Goal: Download file/media

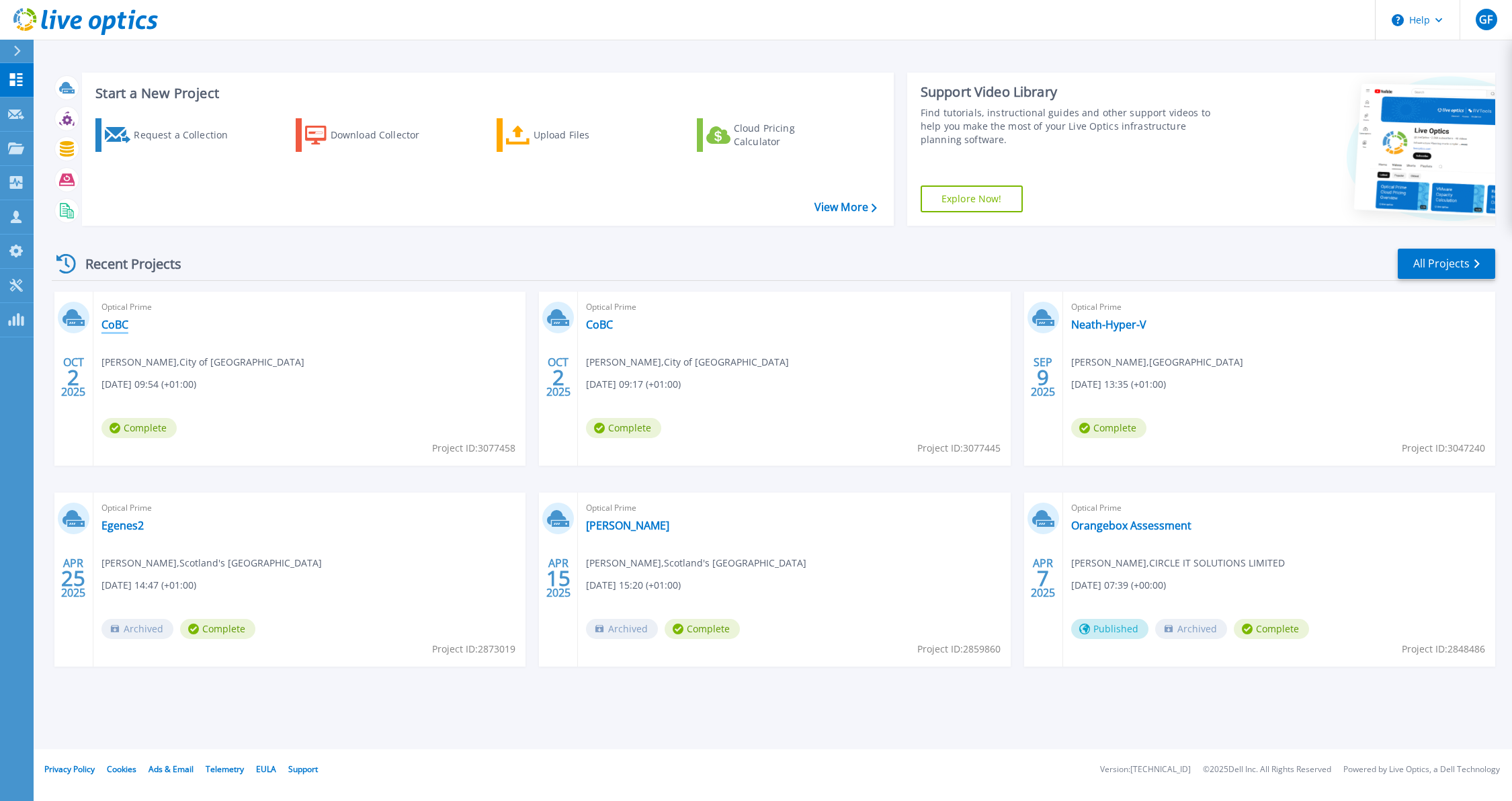
click at [117, 325] on link "CoBC" at bounding box center [115, 325] width 27 height 14
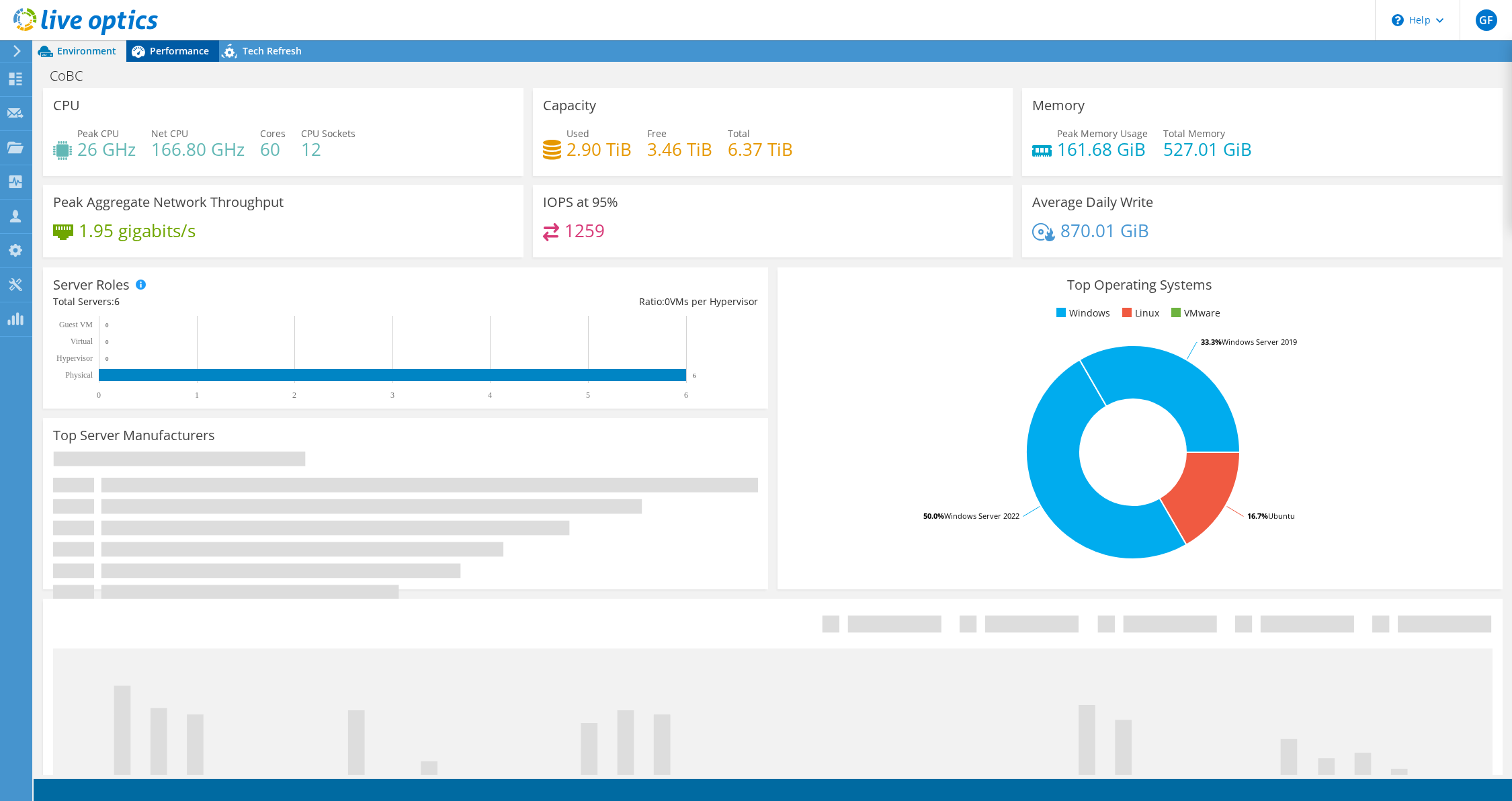
click at [173, 50] on span "Performance" at bounding box center [179, 50] width 59 height 13
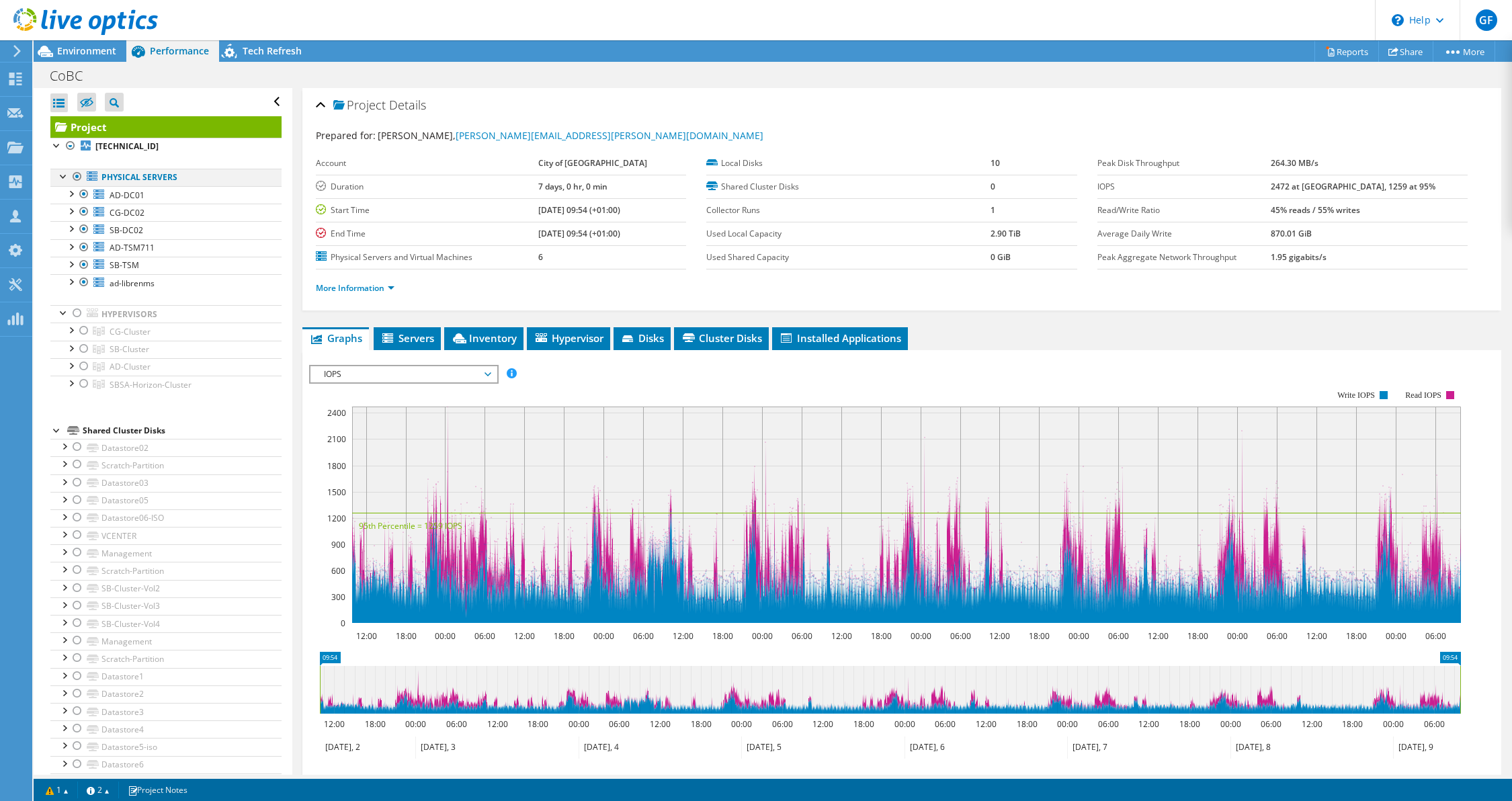
click at [79, 175] on div at bounding box center [77, 177] width 14 height 16
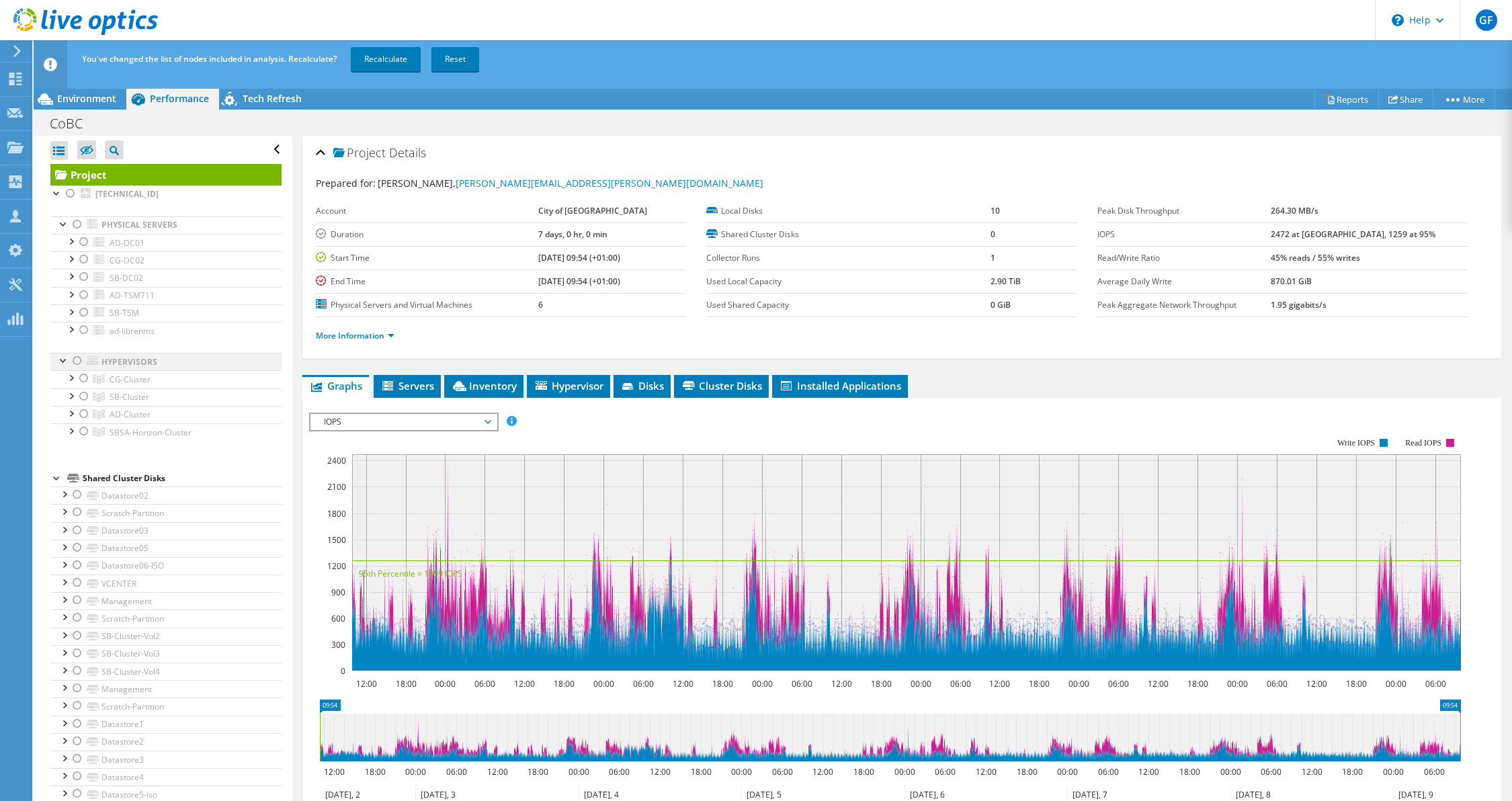
click at [76, 358] on div at bounding box center [77, 361] width 14 height 16
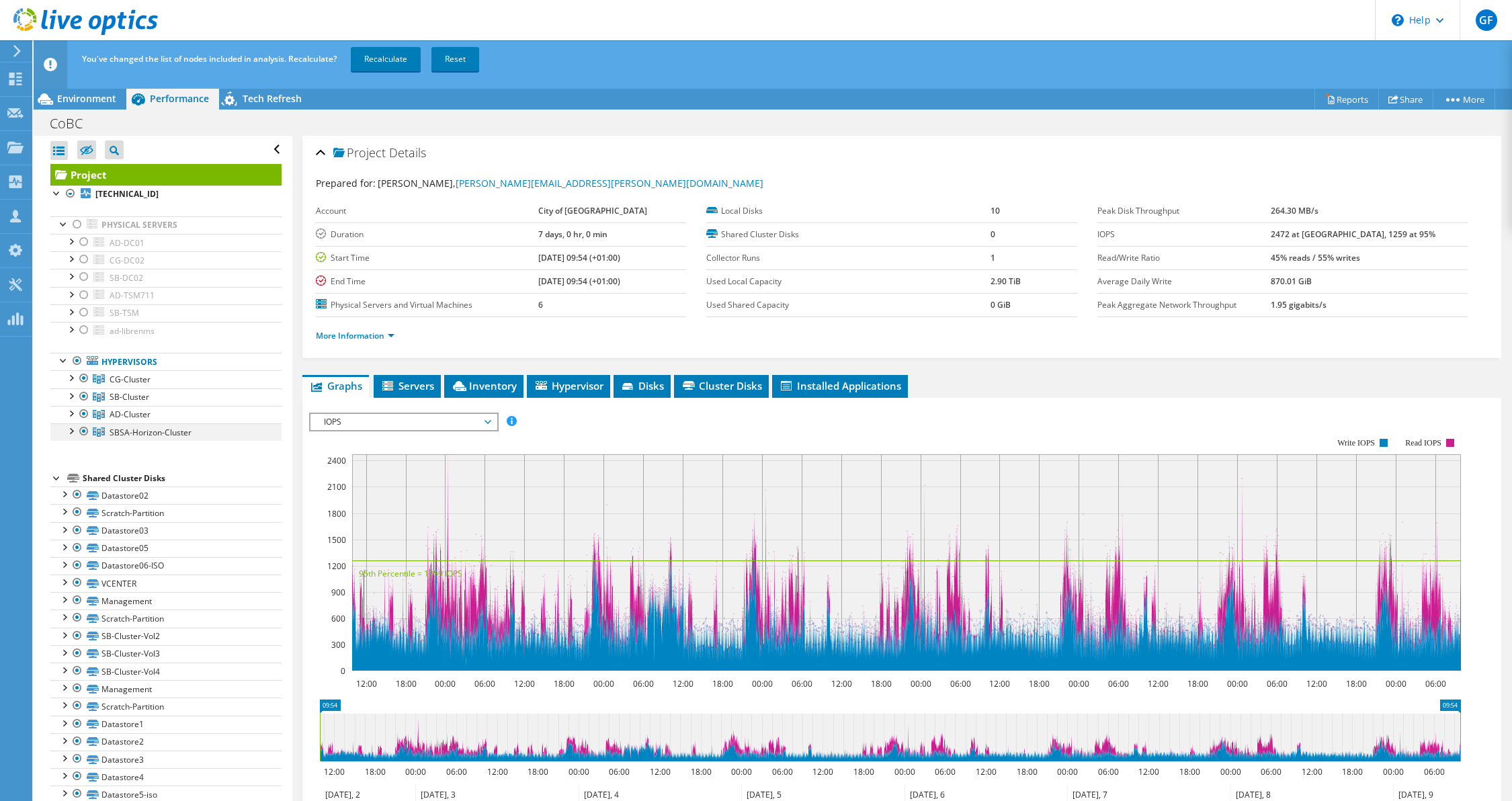
click at [88, 429] on div at bounding box center [84, 431] width 14 height 16
click at [367, 68] on link "Recalculate" at bounding box center [385, 59] width 70 height 24
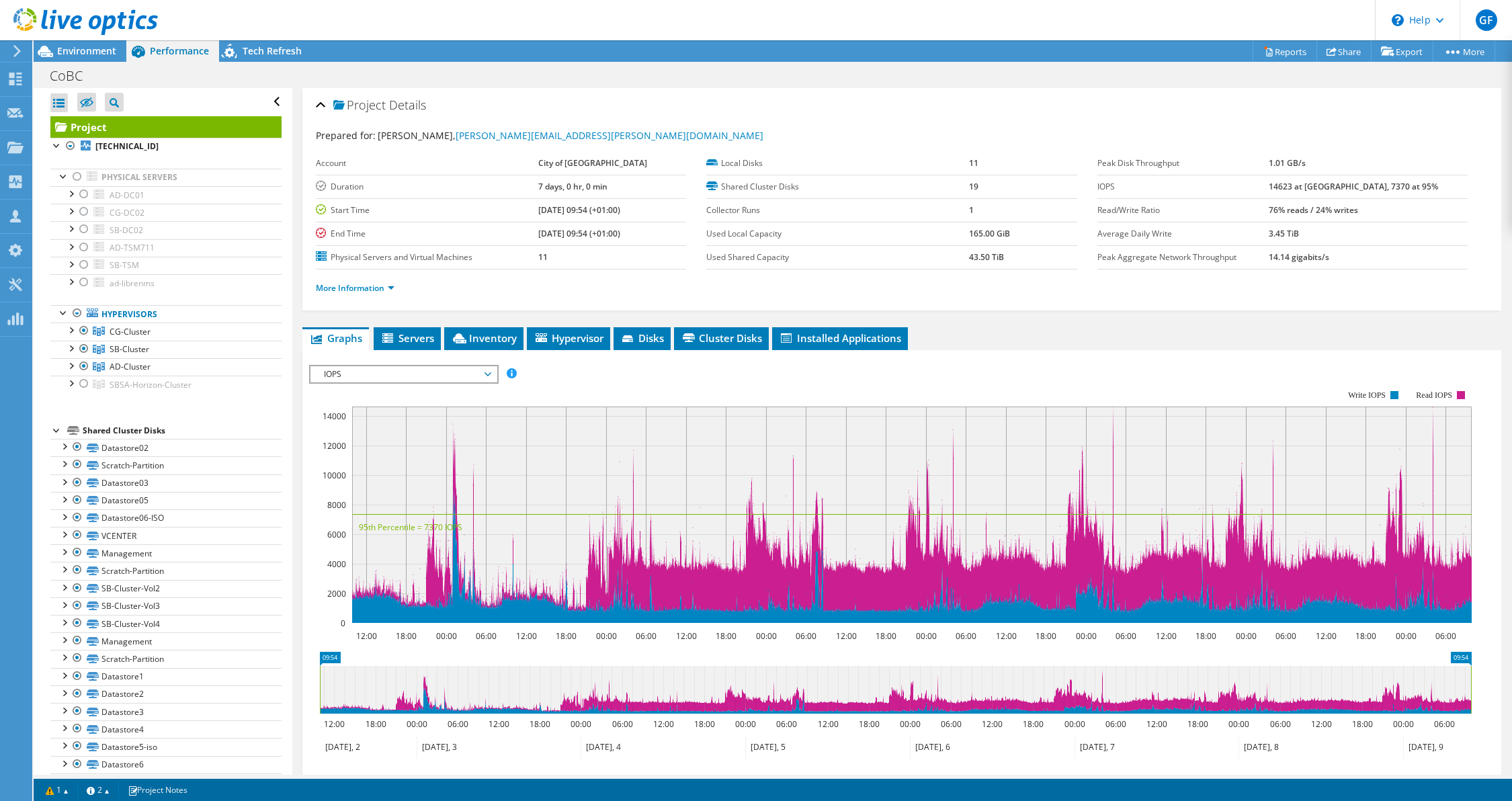
radio input "true"
radio input "false"
click at [71, 327] on div at bounding box center [71, 329] width 14 height 14
click at [346, 277] on ul "More Information" at bounding box center [901, 286] width 1172 height 18
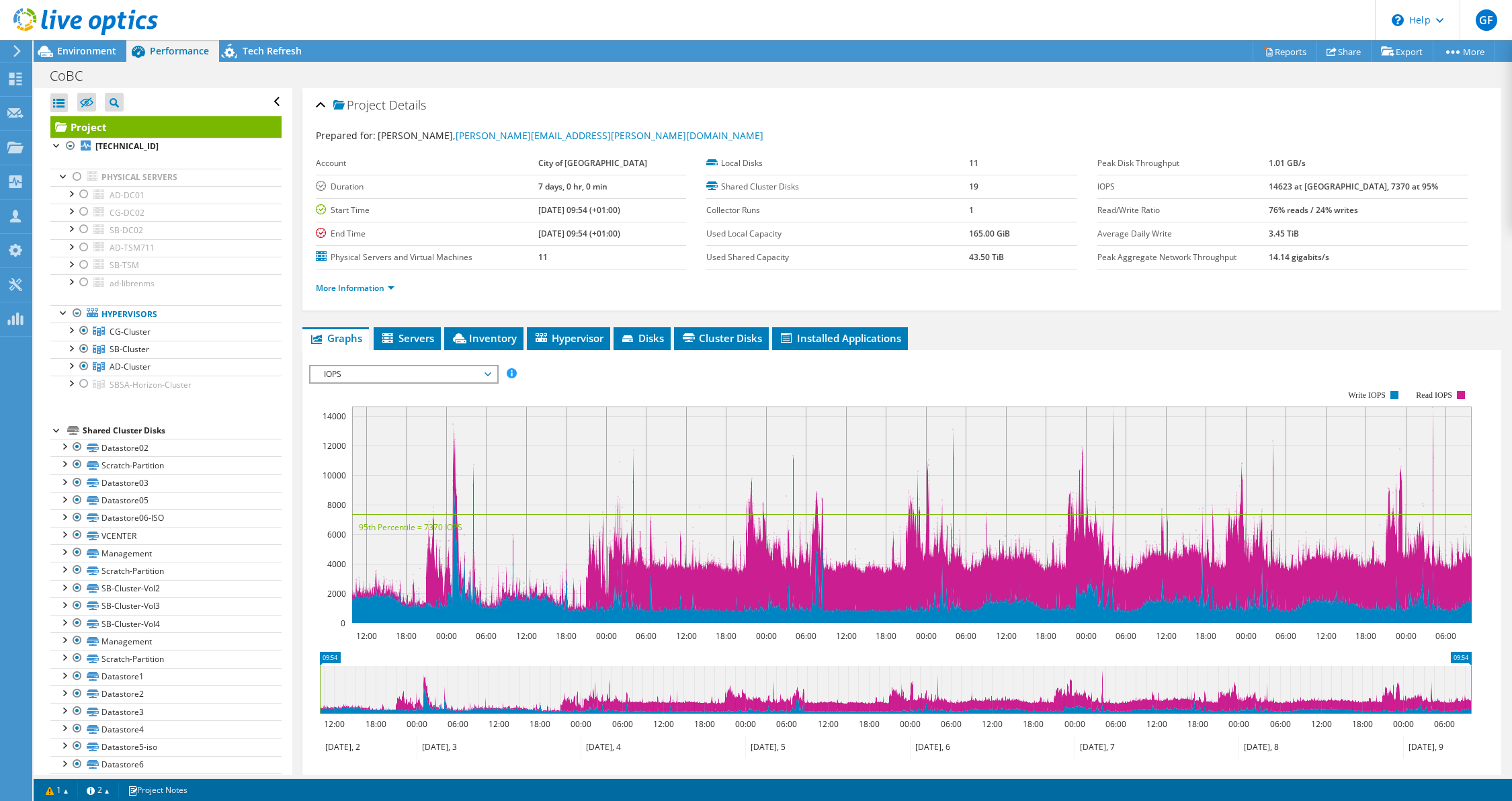
click at [346, 292] on li "More Information" at bounding box center [358, 289] width 86 height 15
click at [346, 288] on link "More Information" at bounding box center [355, 288] width 79 height 11
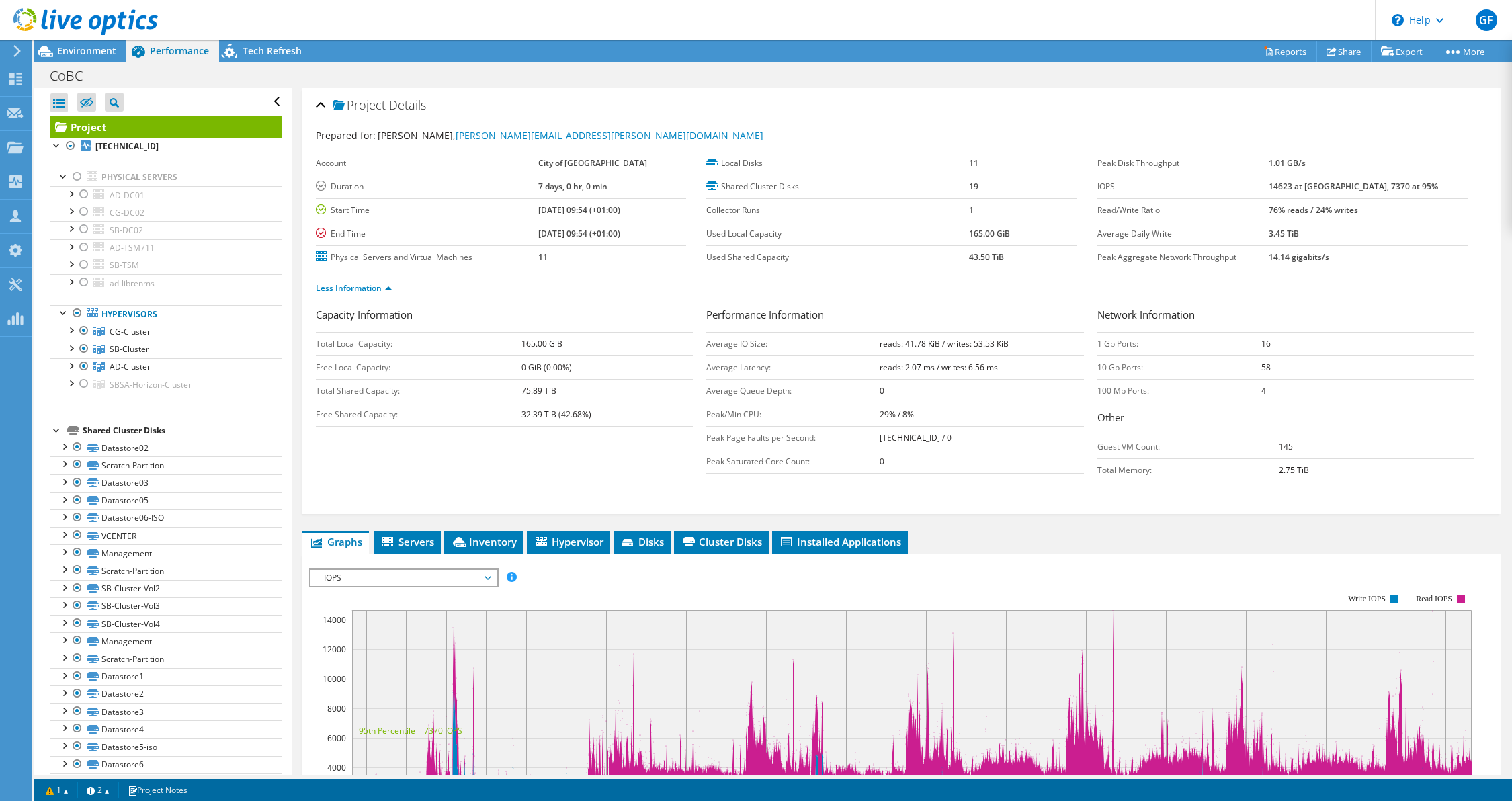
click at [346, 288] on link "Less Information" at bounding box center [353, 288] width 76 height 11
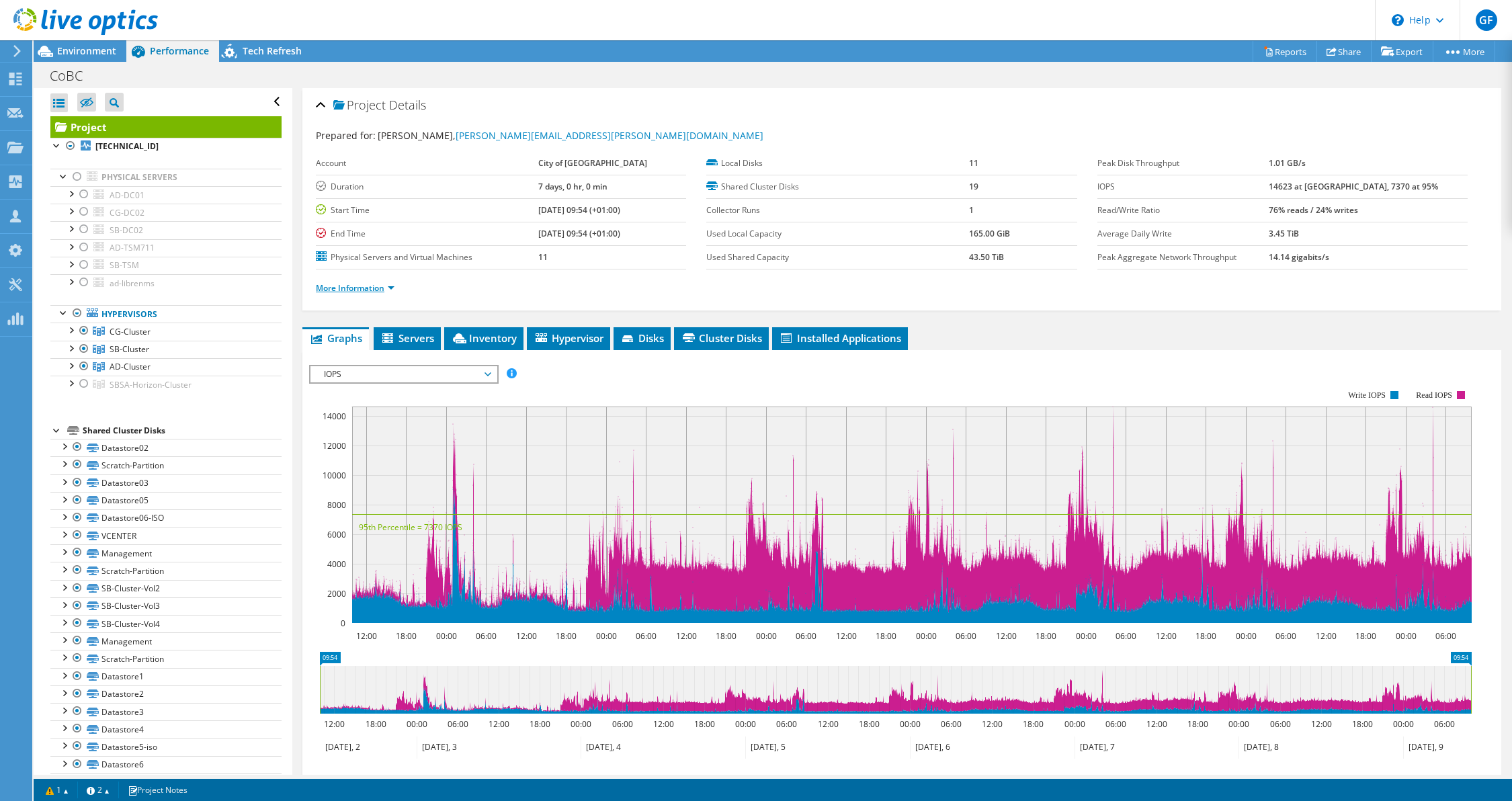
click at [346, 288] on link "More Information" at bounding box center [355, 288] width 79 height 11
click at [69, 325] on div at bounding box center [71, 329] width 14 height 14
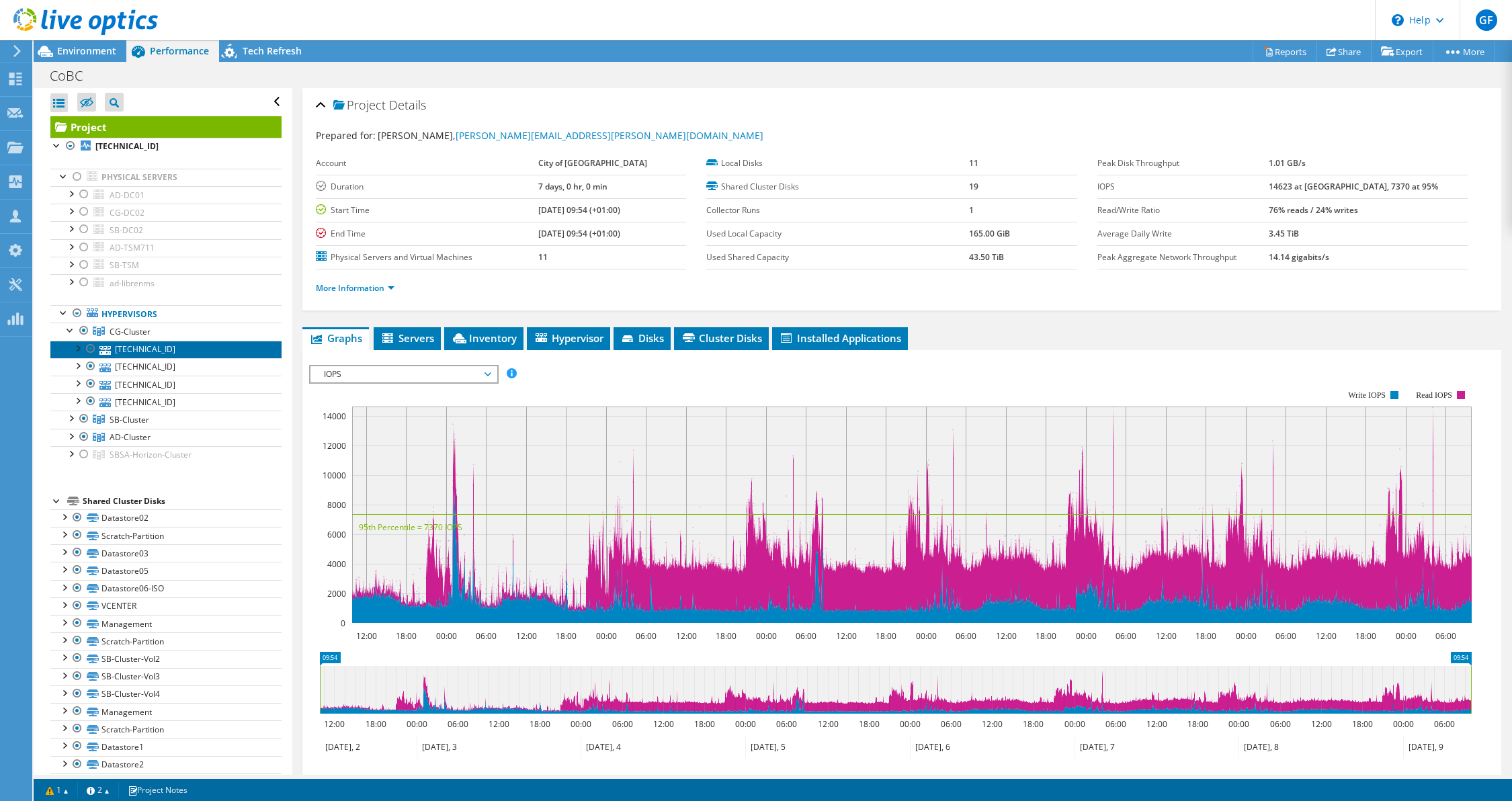
click at [124, 349] on link "[TECHNICAL_ID]" at bounding box center [166, 349] width 231 height 17
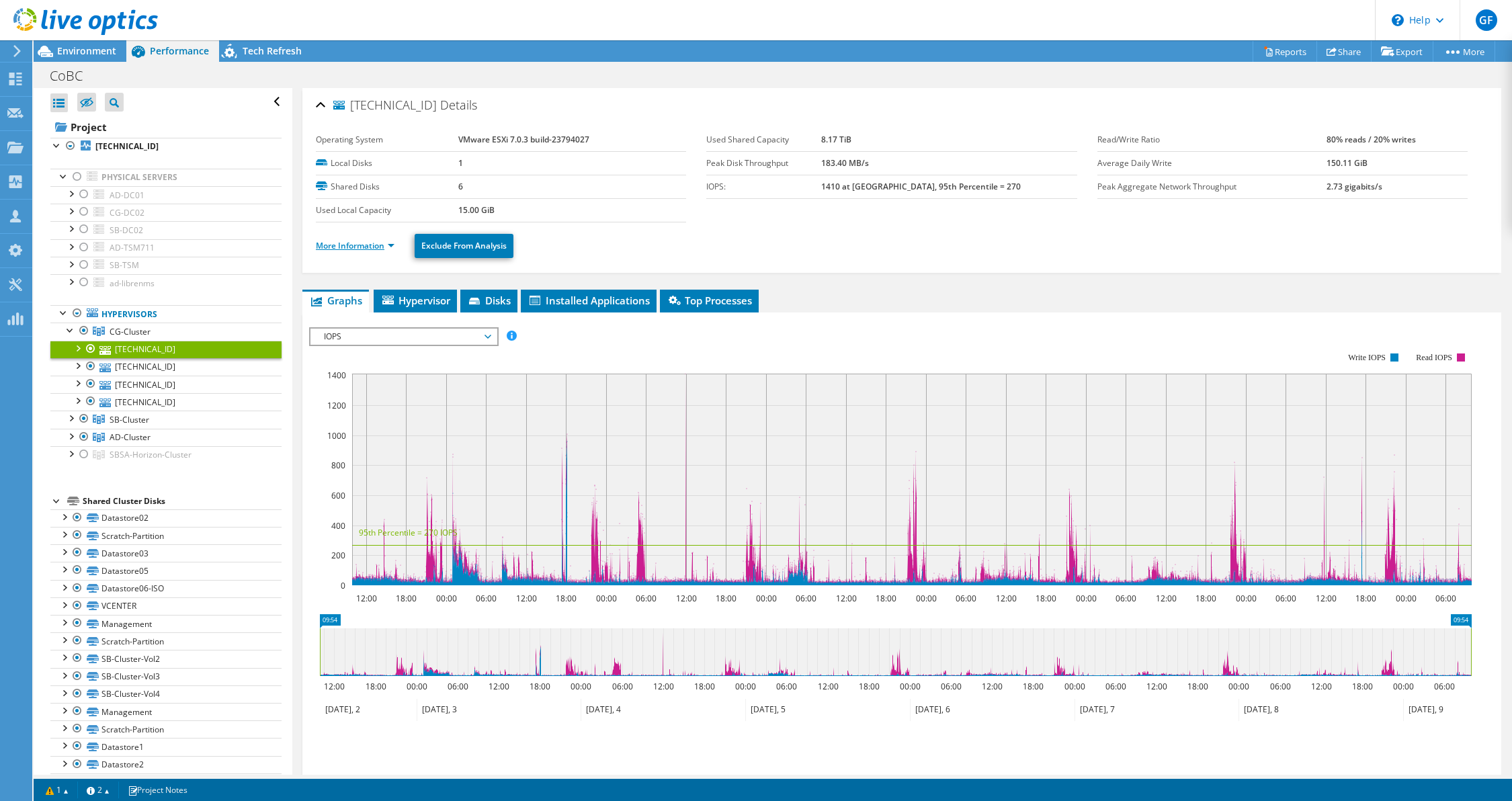
click at [336, 246] on link "More Information" at bounding box center [355, 245] width 79 height 11
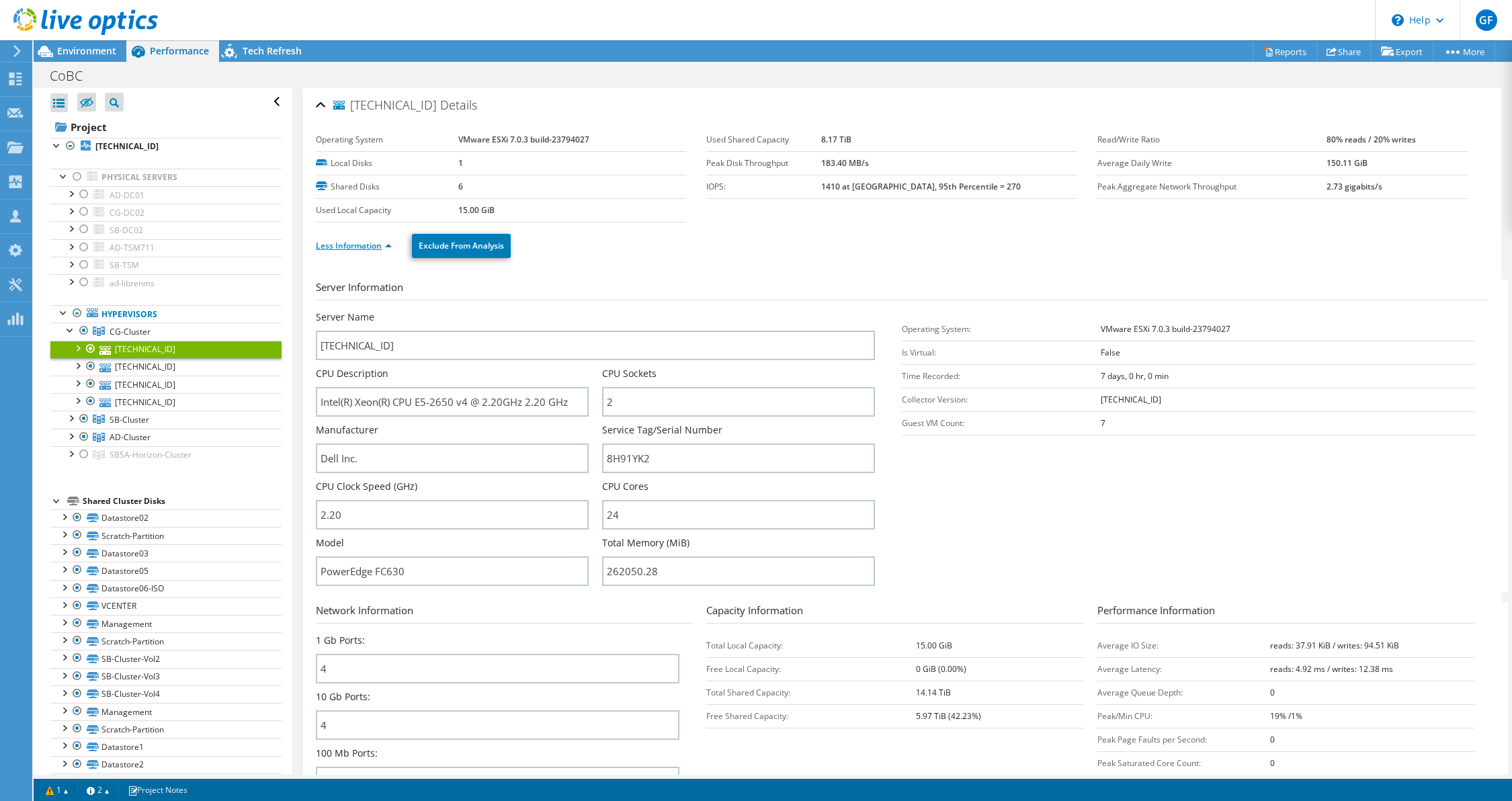
click at [347, 246] on link "Less Information" at bounding box center [353, 245] width 76 height 11
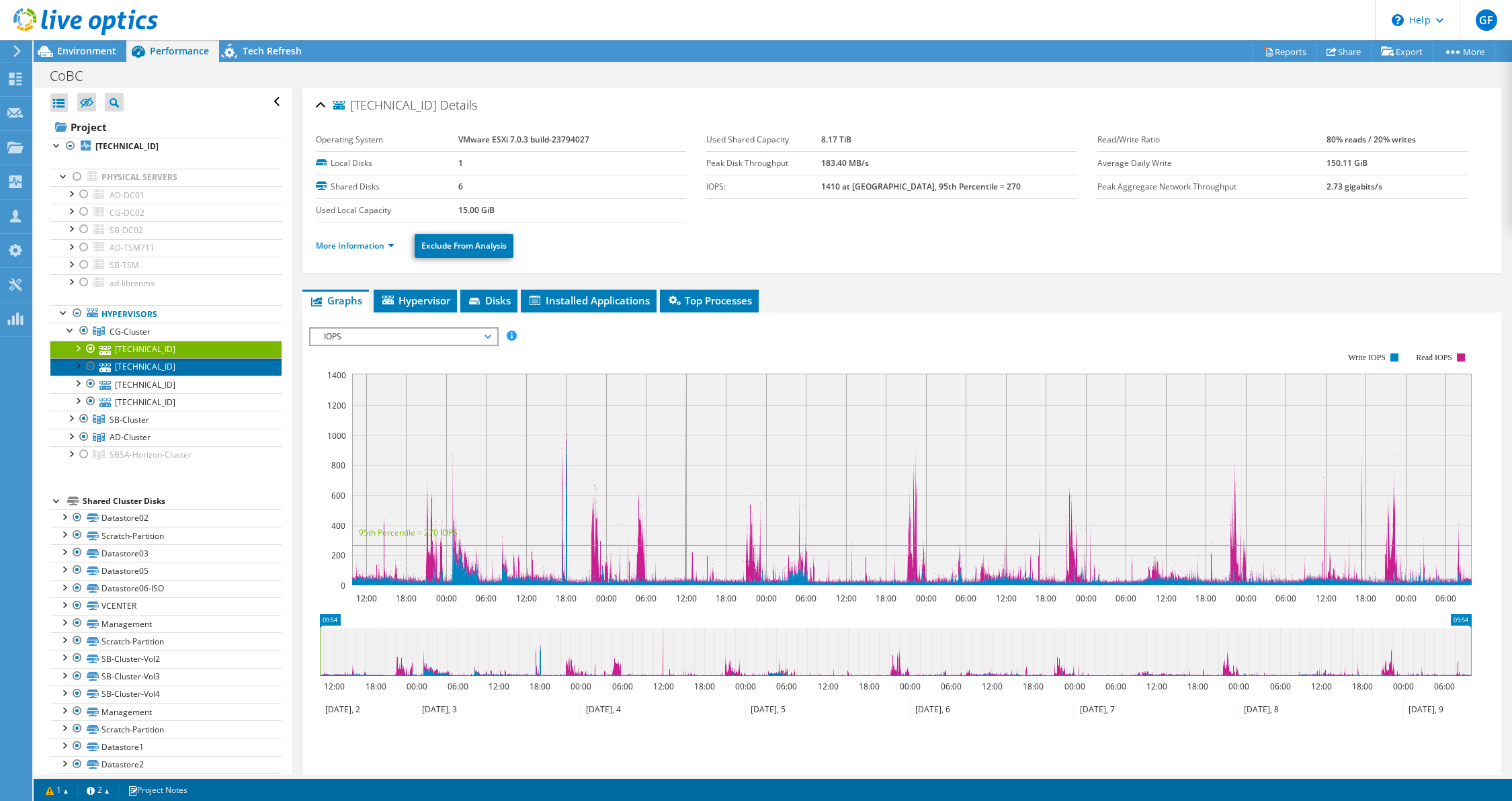
click at [118, 367] on link "[TECHNICAL_ID]" at bounding box center [166, 367] width 231 height 17
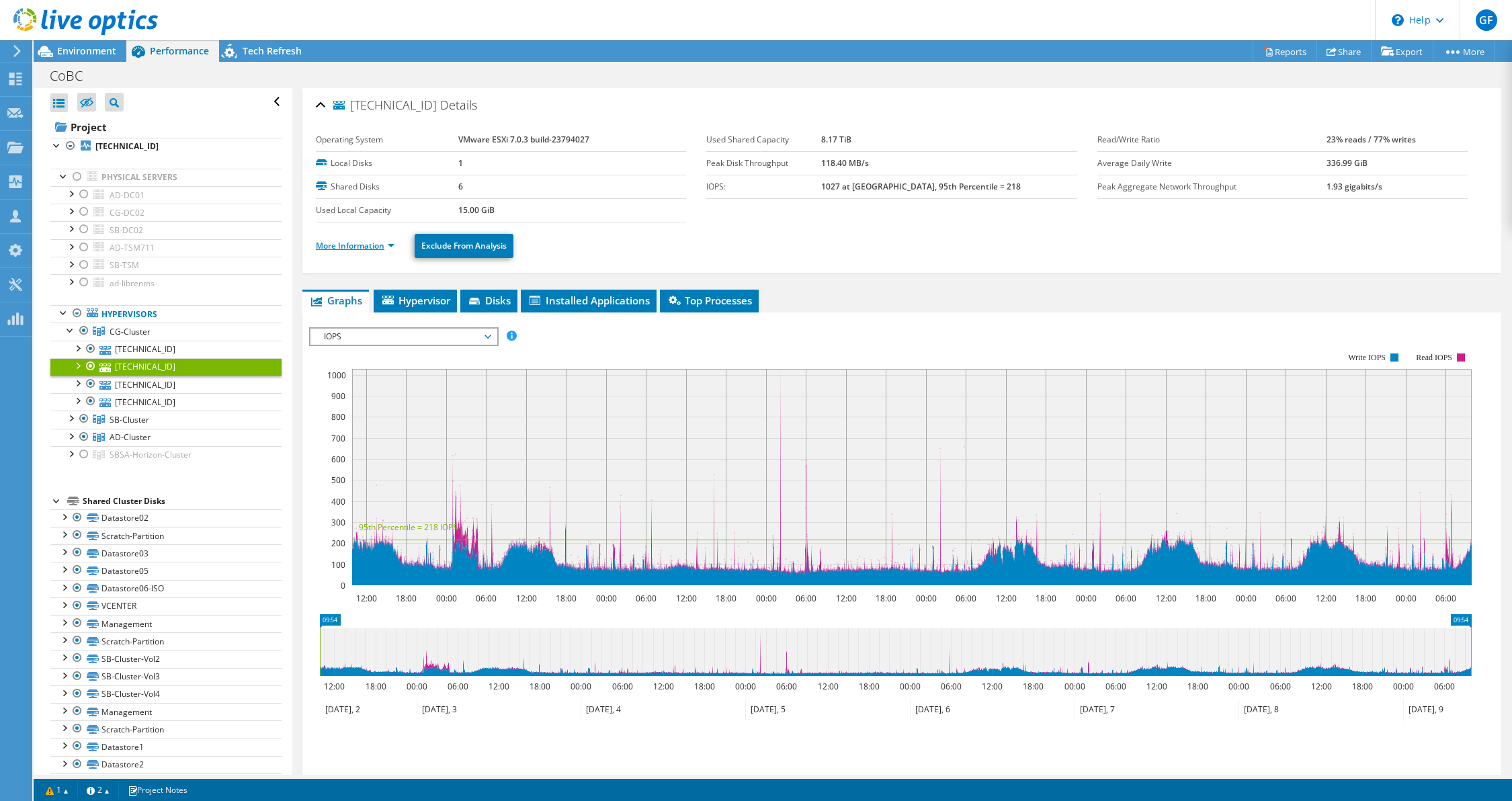
click at [349, 243] on link "More Information" at bounding box center [355, 245] width 79 height 11
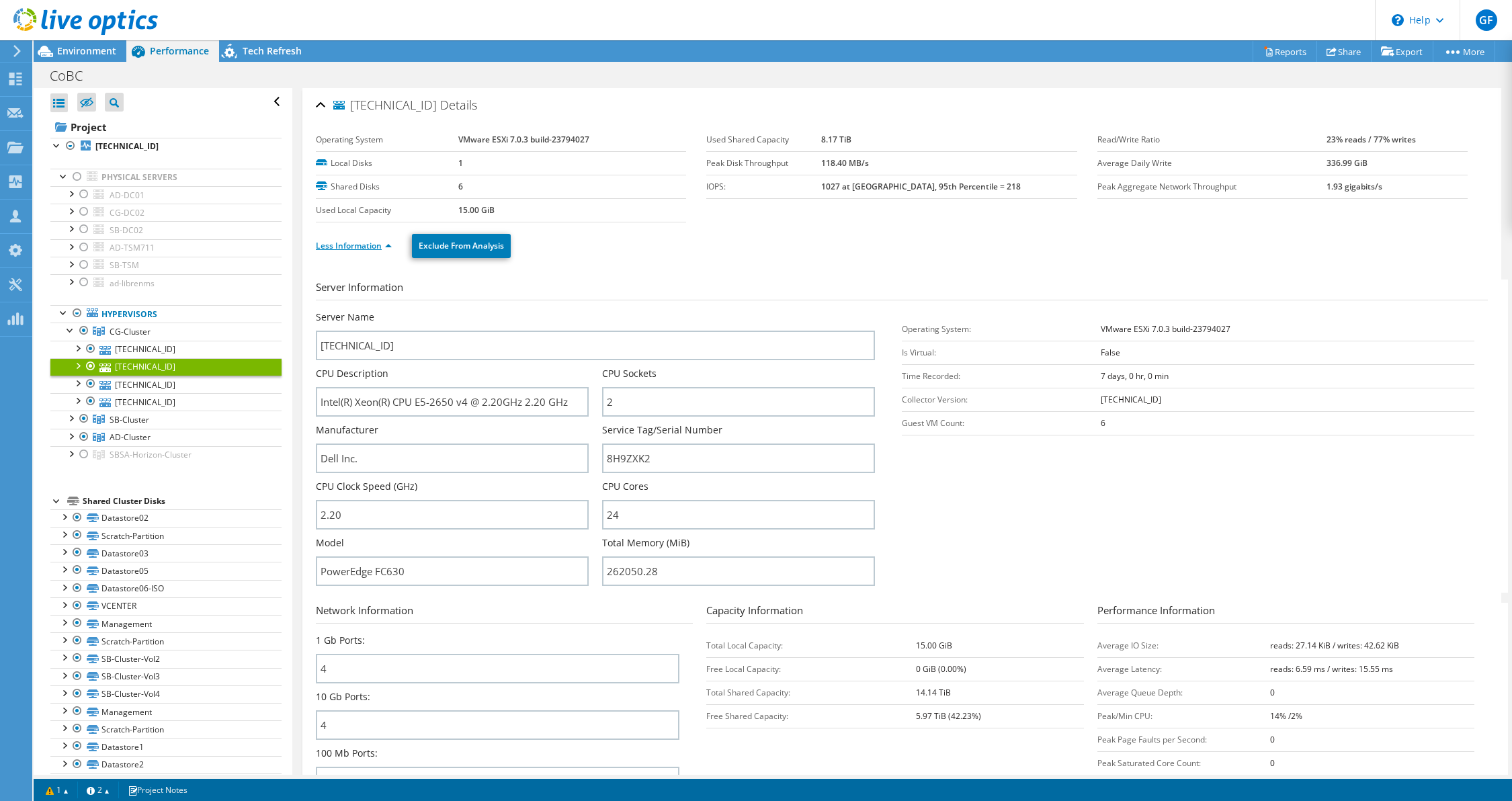
click at [349, 243] on link "Less Information" at bounding box center [353, 245] width 76 height 11
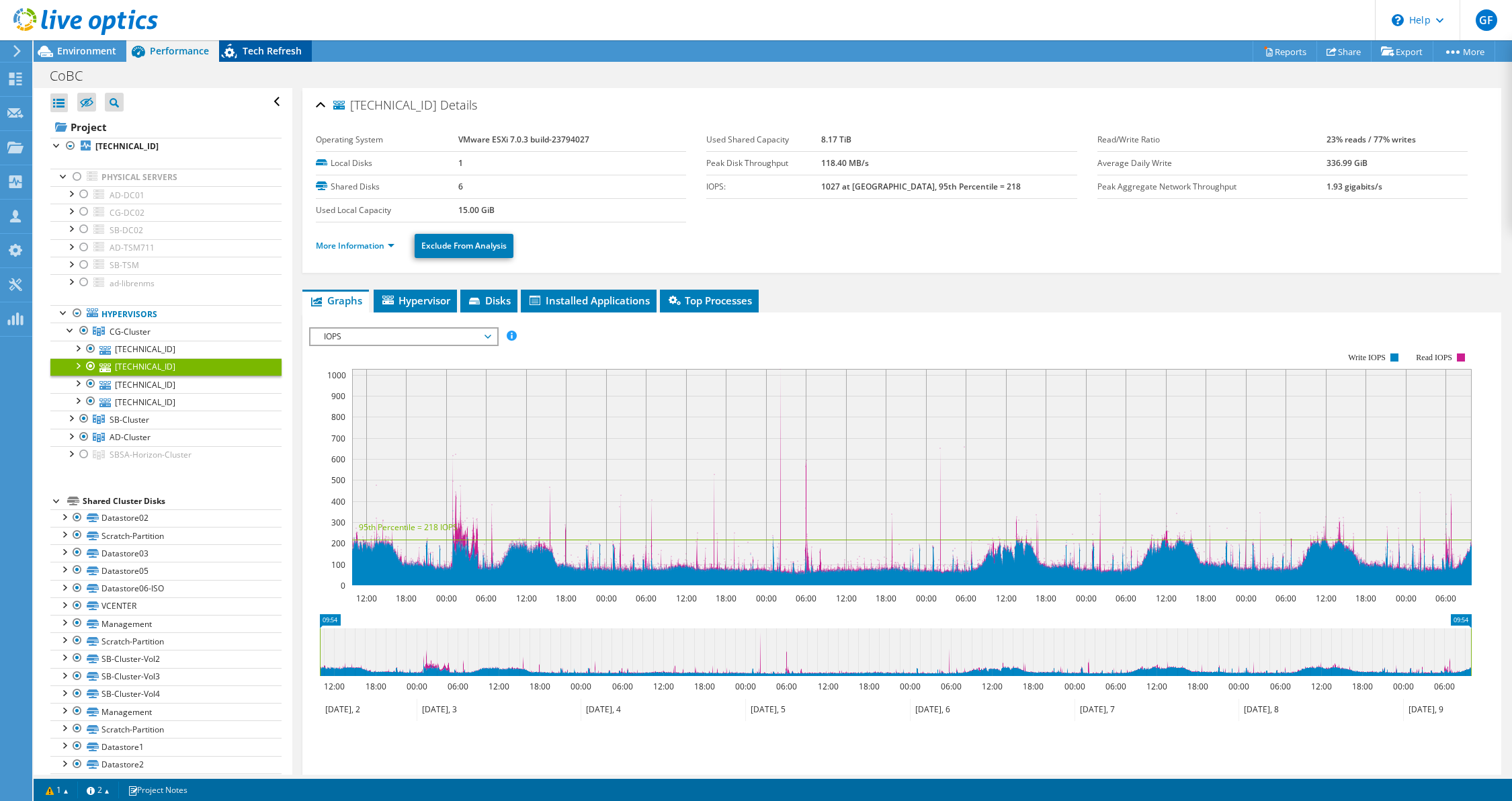
click at [252, 54] on span "Tech Refresh" at bounding box center [272, 50] width 59 height 13
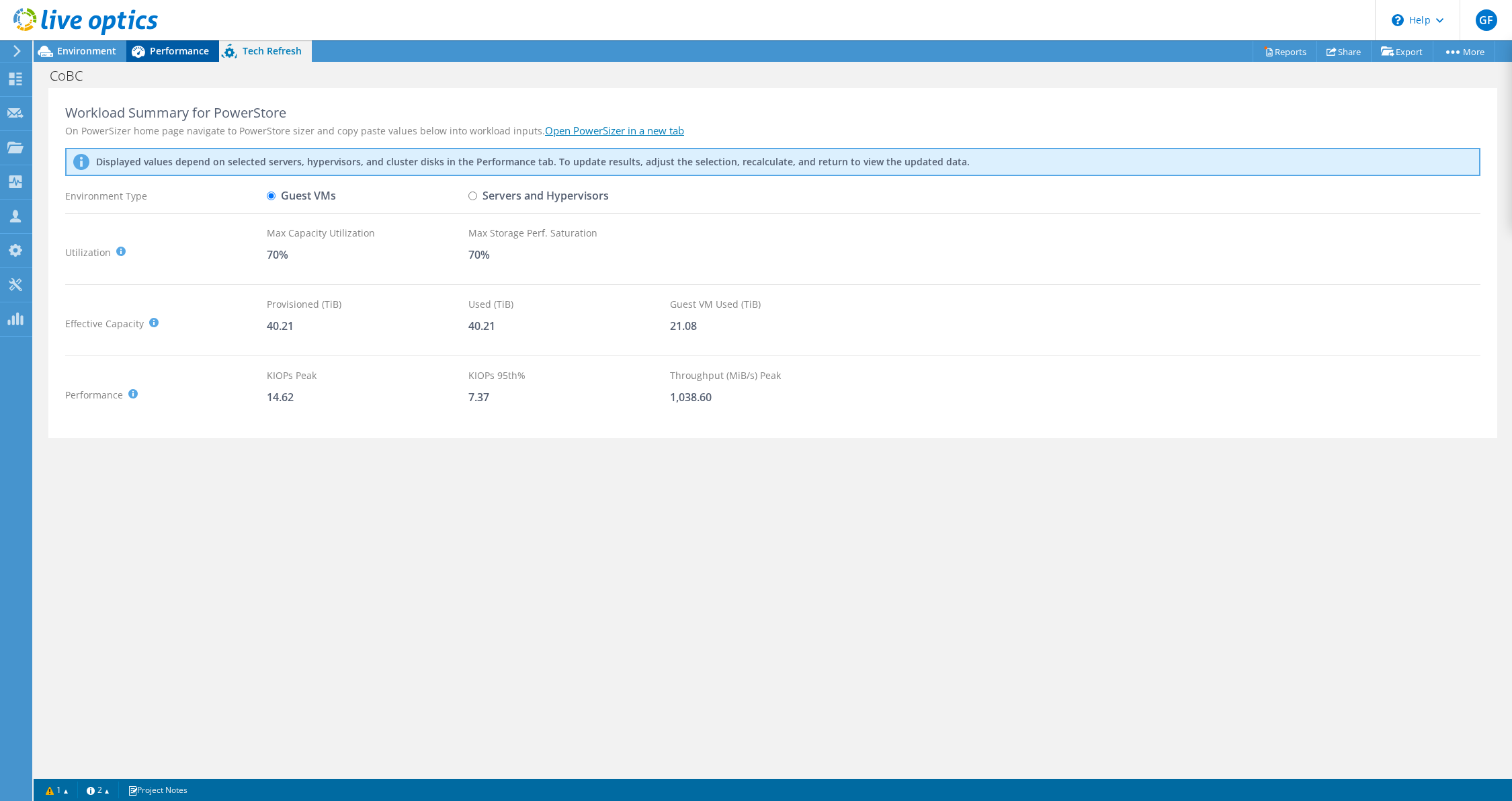
click at [151, 48] on span "Performance" at bounding box center [179, 50] width 59 height 13
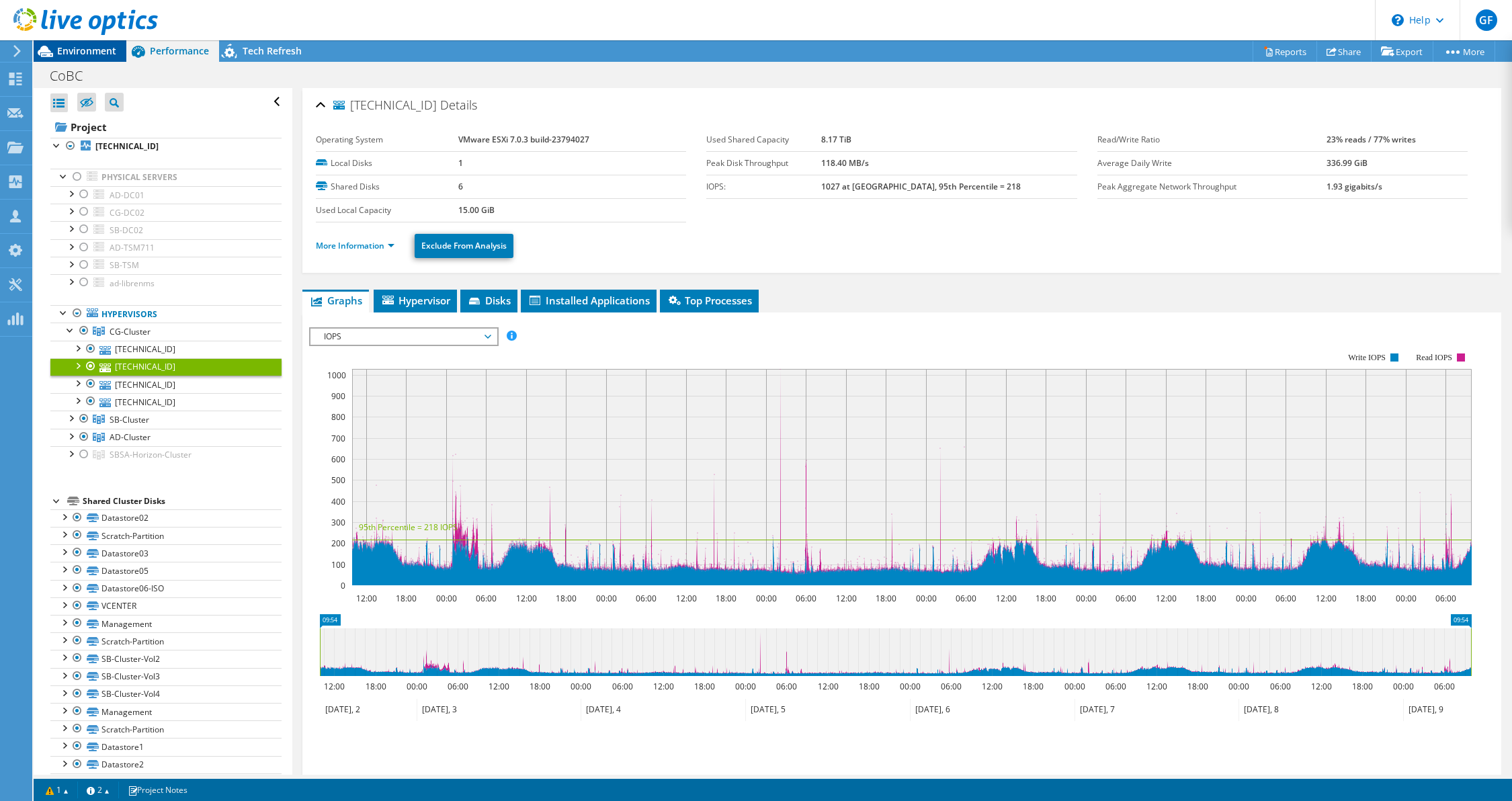
click at [89, 51] on span "Environment" at bounding box center [86, 50] width 59 height 13
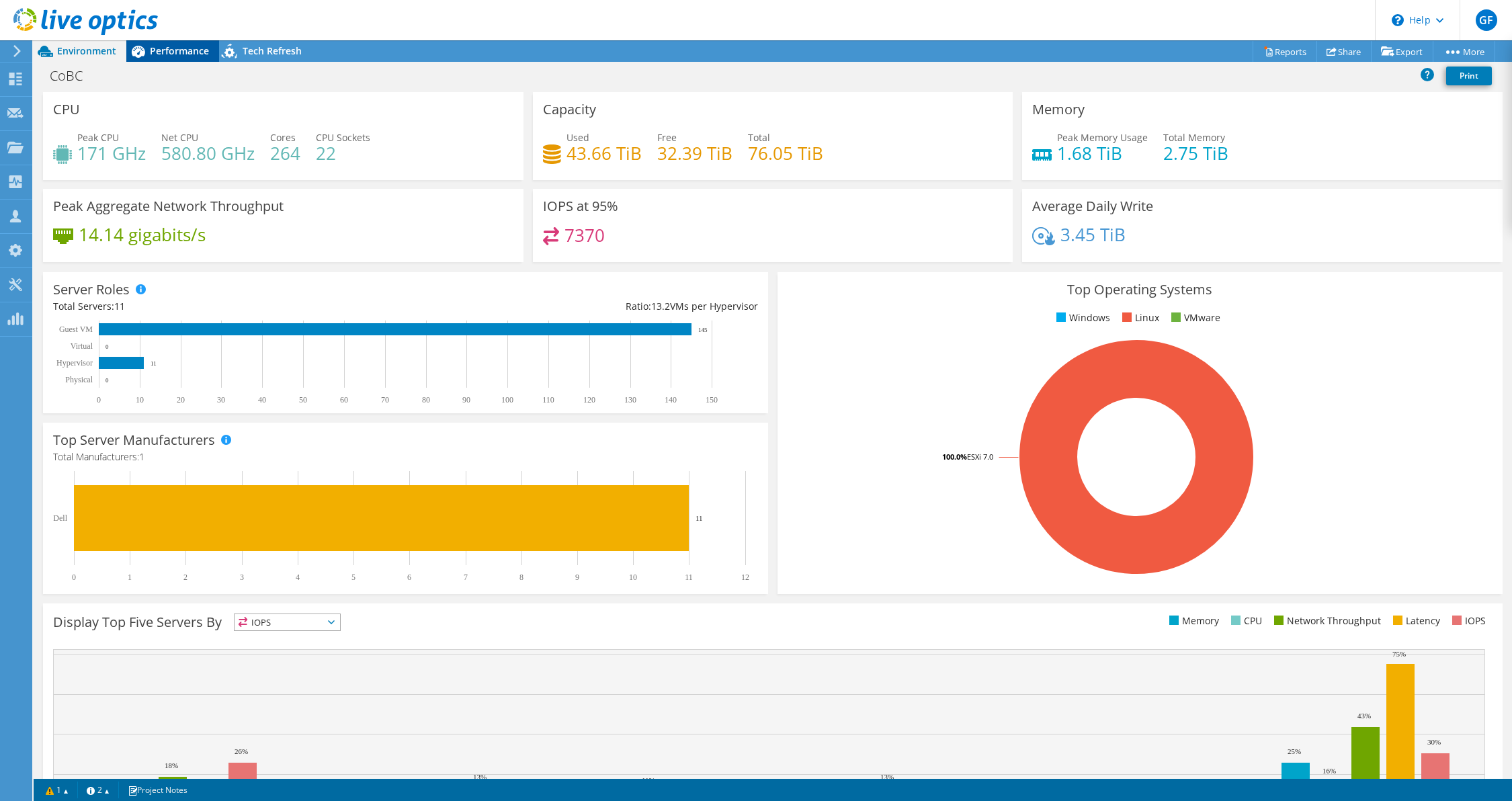
click at [192, 50] on span "Performance" at bounding box center [179, 50] width 59 height 13
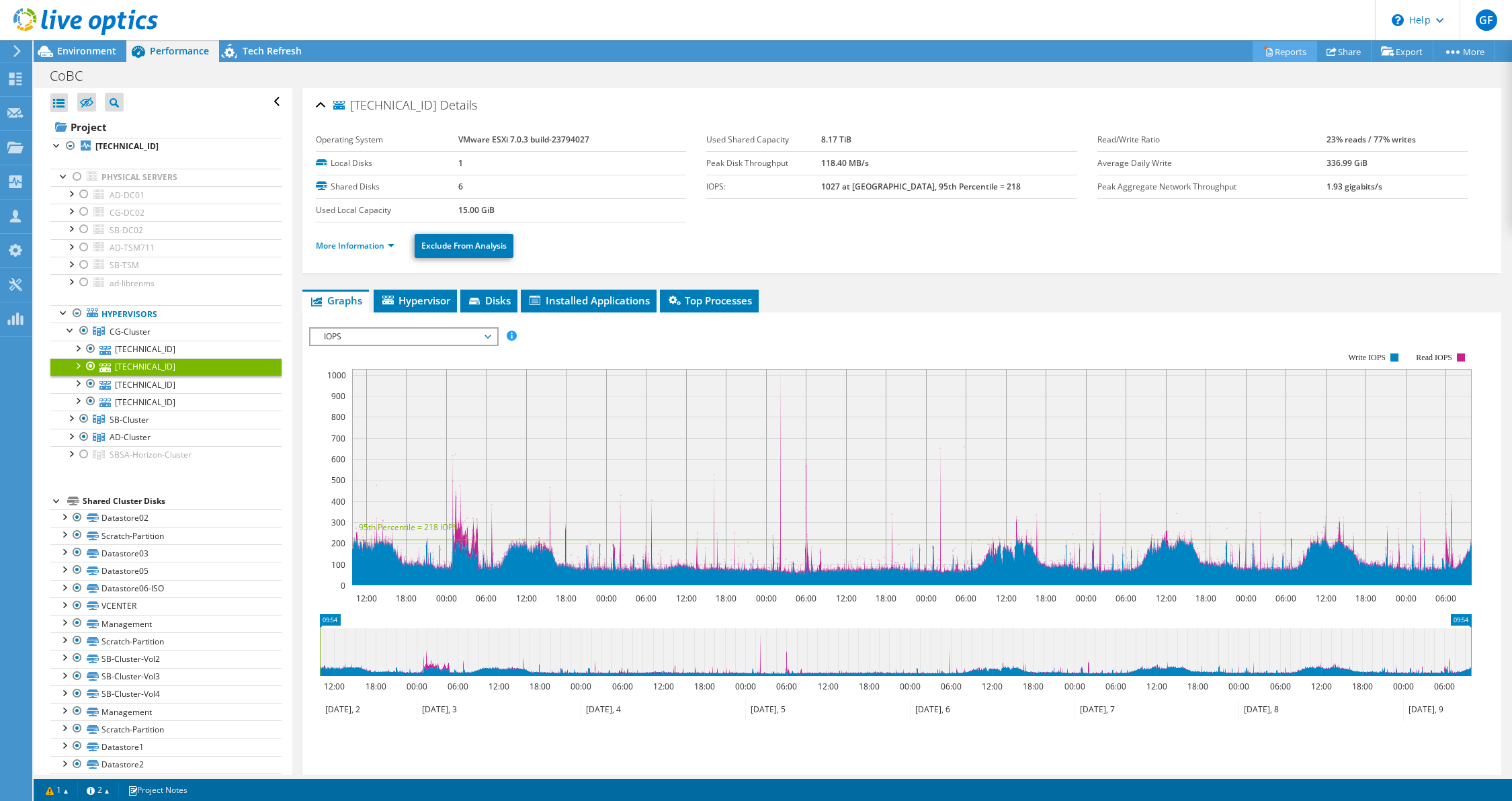
click at [1276, 44] on link "Reports" at bounding box center [1284, 52] width 65 height 21
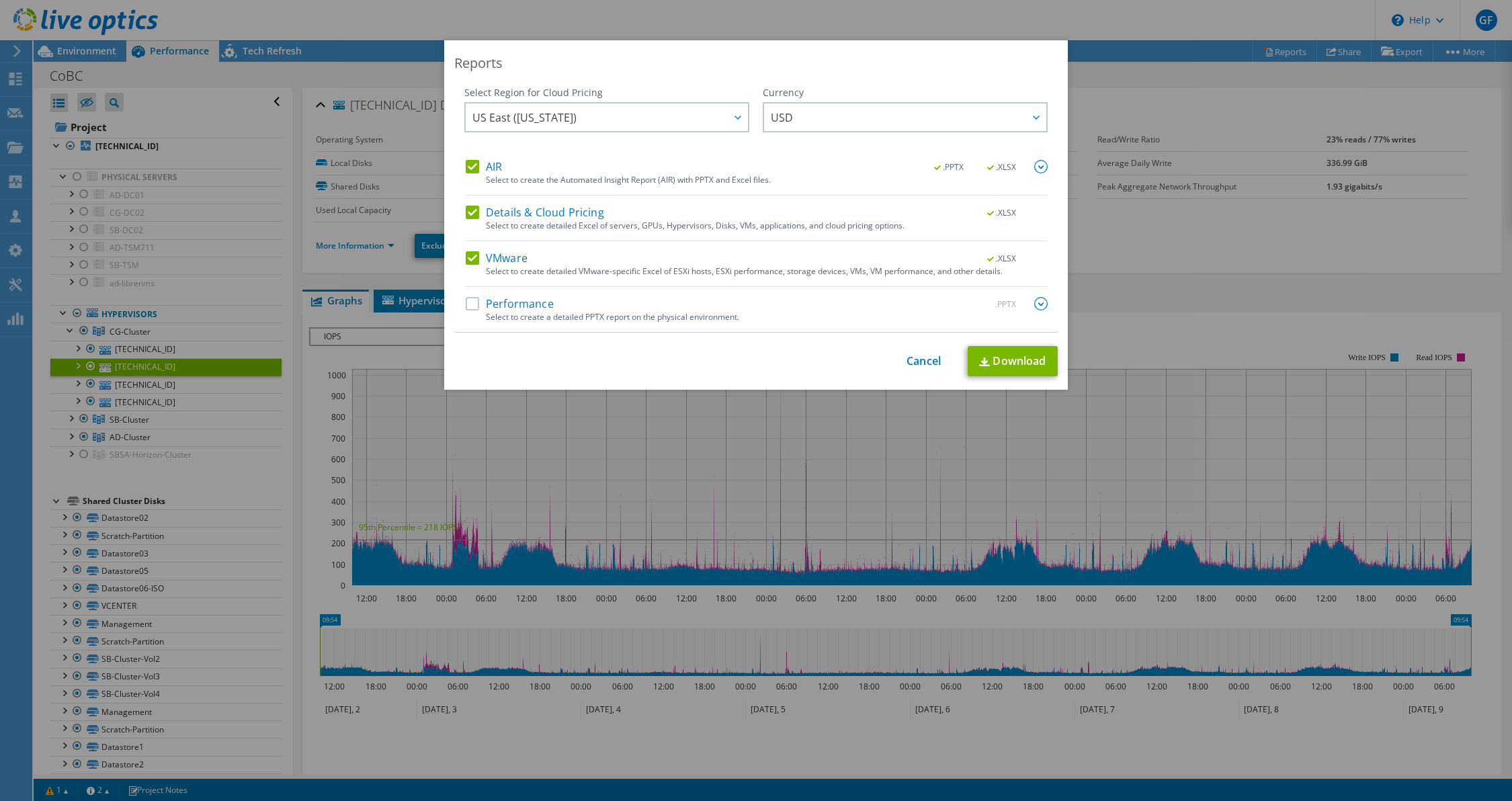
click at [468, 209] on label "Details & Cloud Pricing" at bounding box center [535, 213] width 138 height 14
click at [0, 0] on input "Details & Cloud Pricing" at bounding box center [0, 0] width 0 height 0
click at [473, 255] on label "VMware" at bounding box center [496, 258] width 62 height 14
click at [0, 0] on input "VMware" at bounding box center [0, 0] width 0 height 0
click at [1034, 169] on img at bounding box center [1041, 167] width 14 height 14
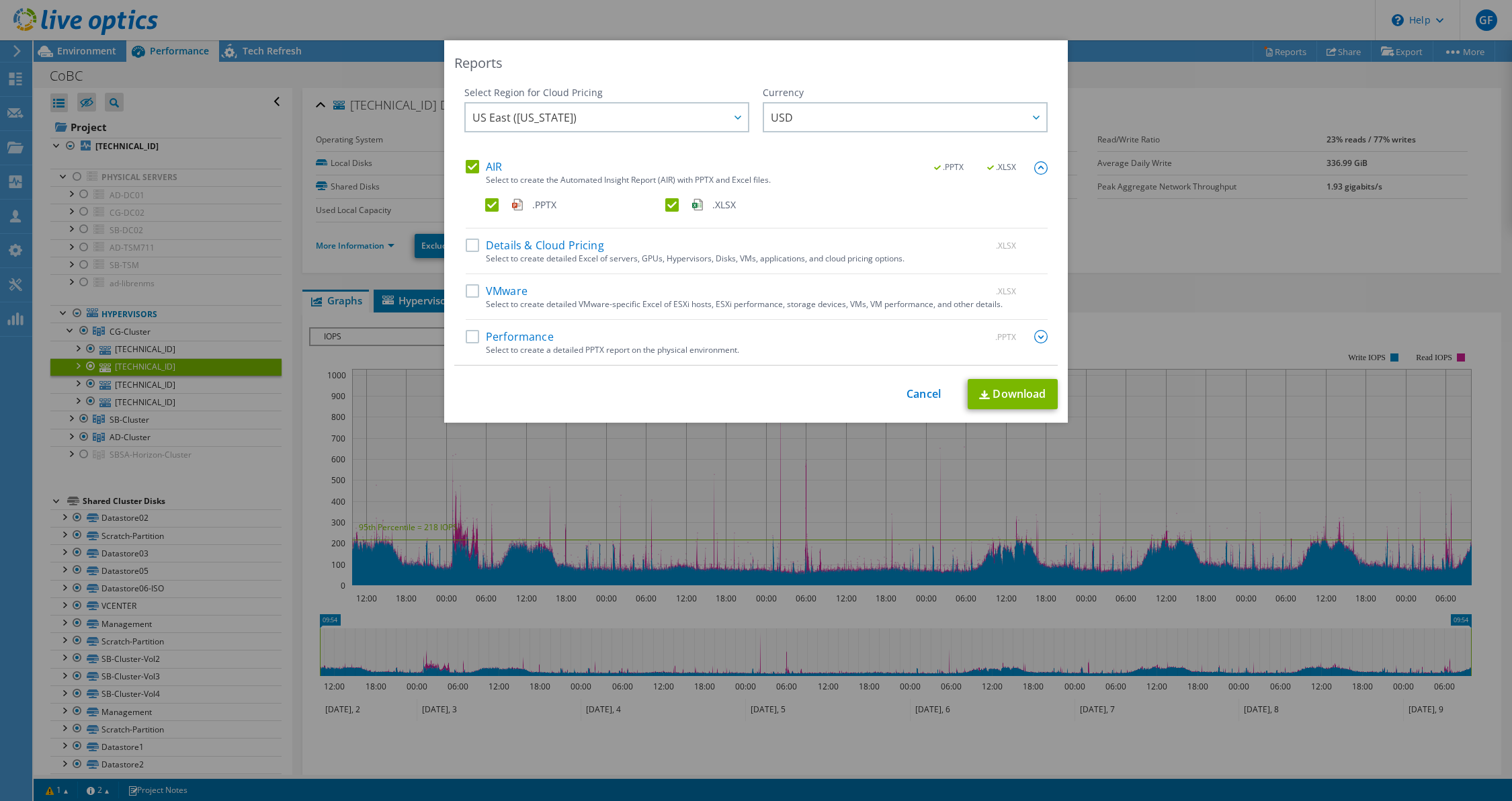
click at [665, 204] on label ".XLSX" at bounding box center [754, 205] width 177 height 14
click at [0, 0] on input ".XLSX" at bounding box center [0, 0] width 0 height 0
click at [1016, 396] on link "Download" at bounding box center [1013, 394] width 90 height 30
click at [928, 394] on link "Cancel" at bounding box center [924, 394] width 35 height 13
